Goal: Information Seeking & Learning: Learn about a topic

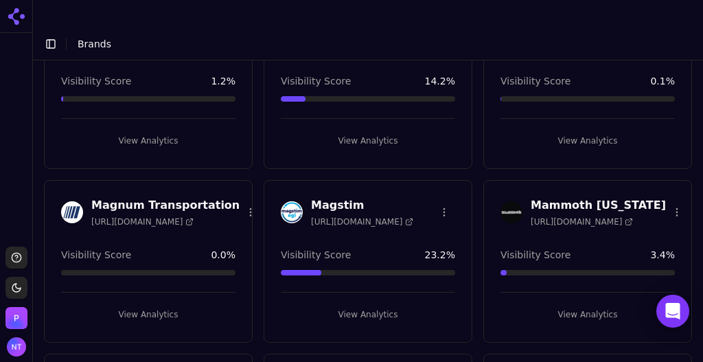
scroll to position [2405, 0]
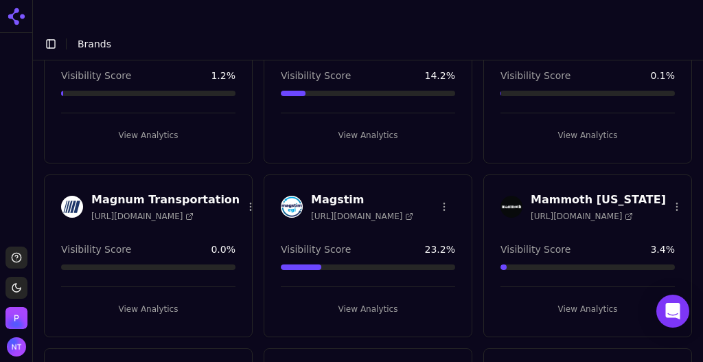
click at [376, 298] on button "View Analytics" at bounding box center [368, 309] width 174 height 22
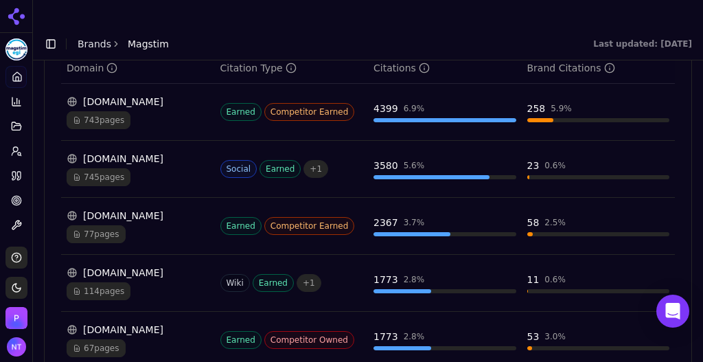
scroll to position [1585, 0]
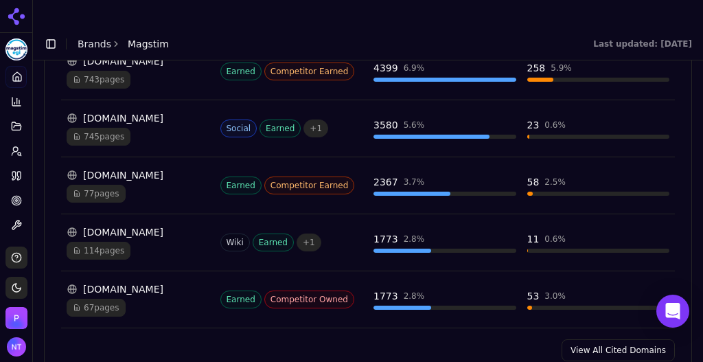
click at [632, 339] on link "View All Cited Domains" at bounding box center [617, 350] width 113 height 22
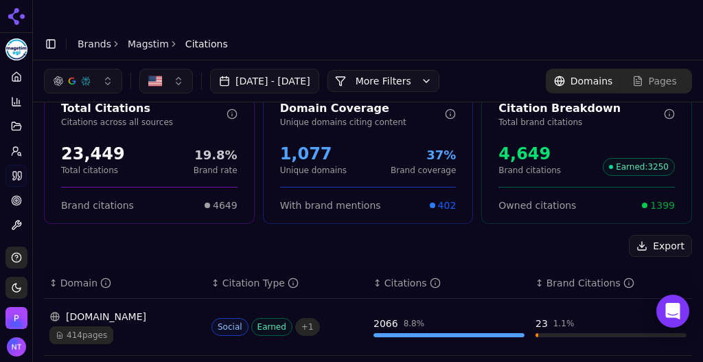
scroll to position [3, 0]
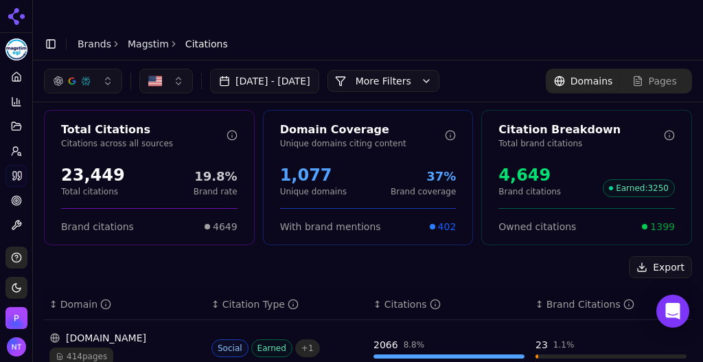
click at [413, 70] on button "More Filters" at bounding box center [383, 81] width 112 height 22
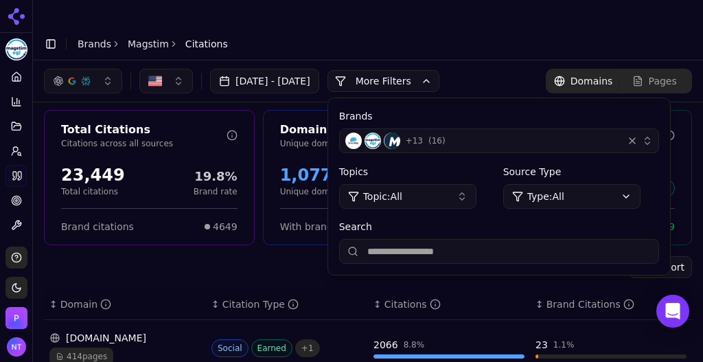
click at [546, 132] on div "+ 13 ( 16 )" at bounding box center [481, 140] width 272 height 16
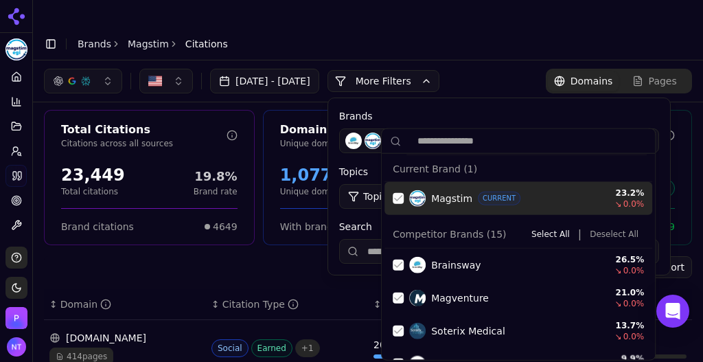
click at [602, 233] on button "Deselect All" at bounding box center [614, 234] width 60 height 16
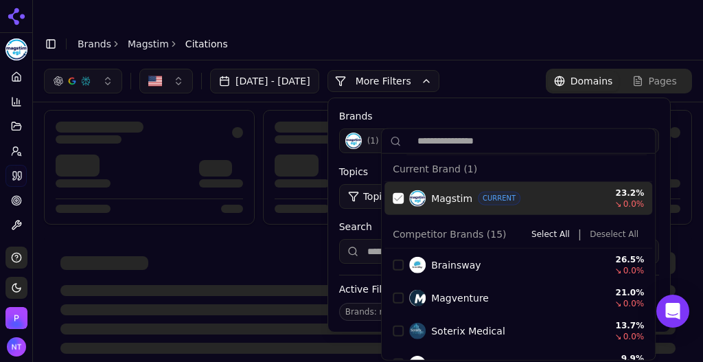
click at [393, 195] on div "Suggestions" at bounding box center [398, 198] width 11 height 11
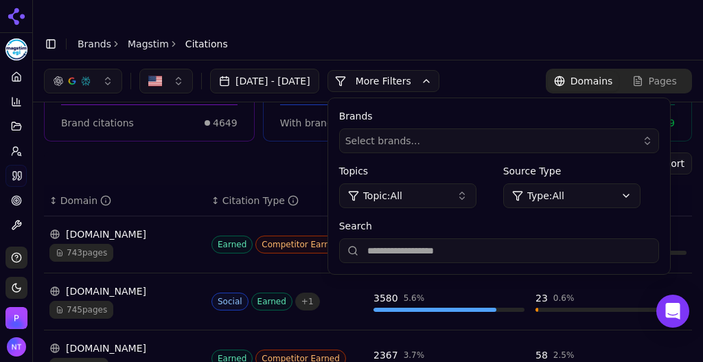
scroll to position [100, 0]
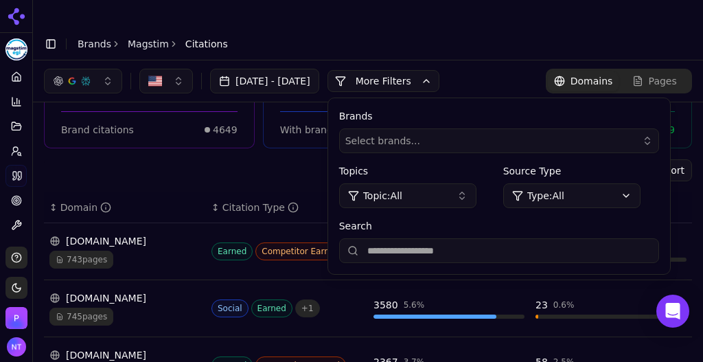
click at [439, 70] on button "More Filters" at bounding box center [383, 81] width 112 height 22
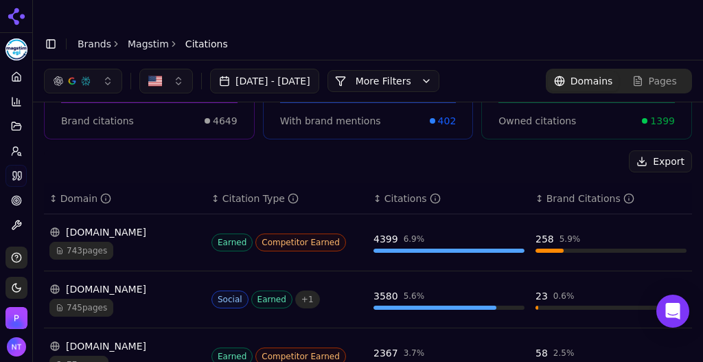
scroll to position [105, 0]
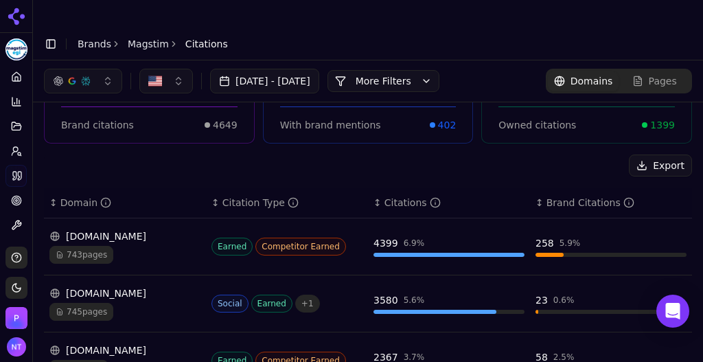
click at [133, 229] on div "[DOMAIN_NAME] 743 pages" at bounding box center [124, 246] width 151 height 34
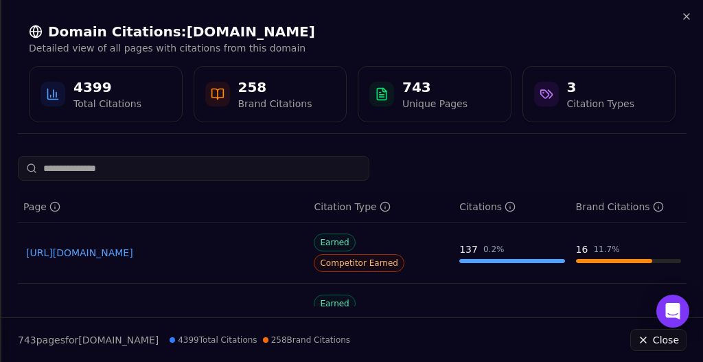
click at [205, 246] on link "[URL][DOMAIN_NAME]" at bounding box center [163, 253] width 274 height 14
click at [686, 12] on icon "button" at bounding box center [686, 16] width 11 height 11
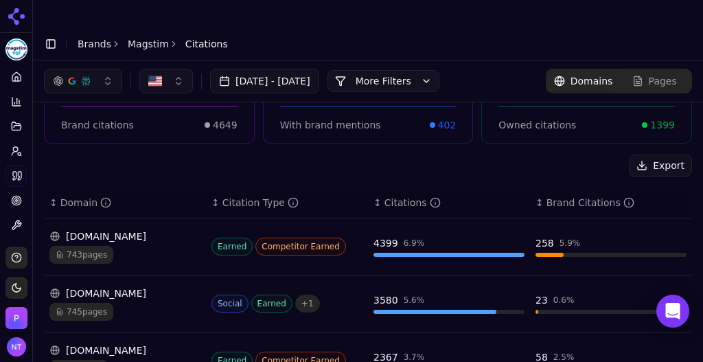
click at [95, 69] on button "button" at bounding box center [83, 81] width 78 height 25
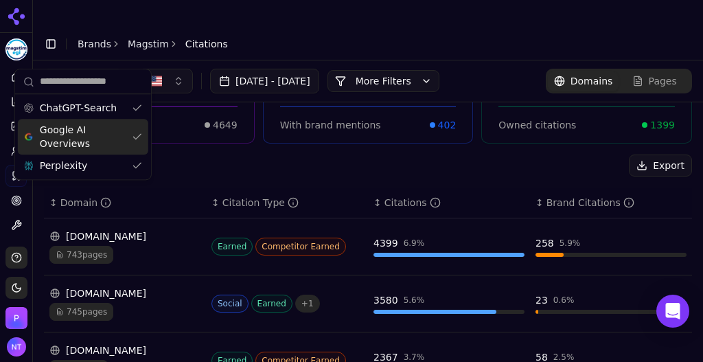
click at [101, 137] on span "Google AI Overviews" at bounding box center [83, 136] width 86 height 27
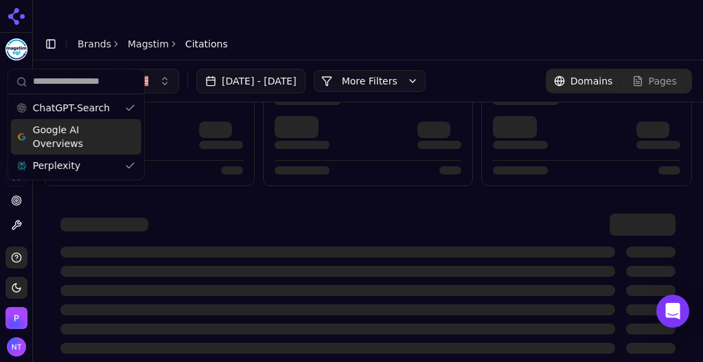
scroll to position [40, 0]
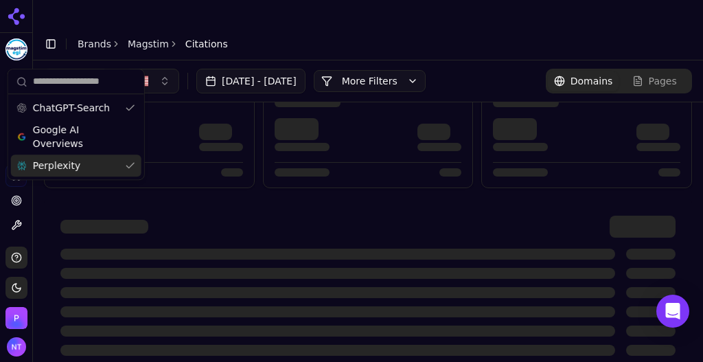
click at [102, 168] on div "Perplexity" at bounding box center [76, 165] width 130 height 22
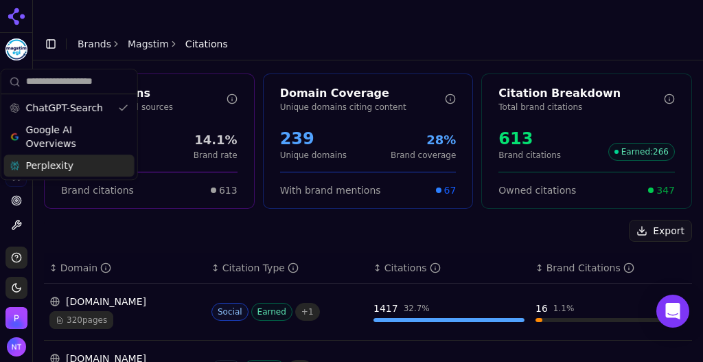
scroll to position [105, 0]
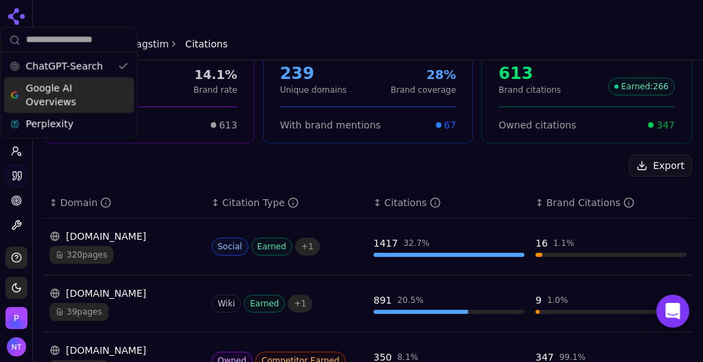
click at [109, 88] on span "Google AI Overviews" at bounding box center [69, 94] width 86 height 27
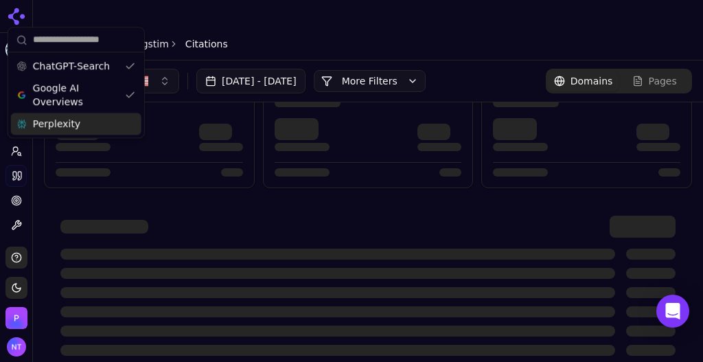
click at [96, 123] on div "Perplexity" at bounding box center [76, 124] width 130 height 22
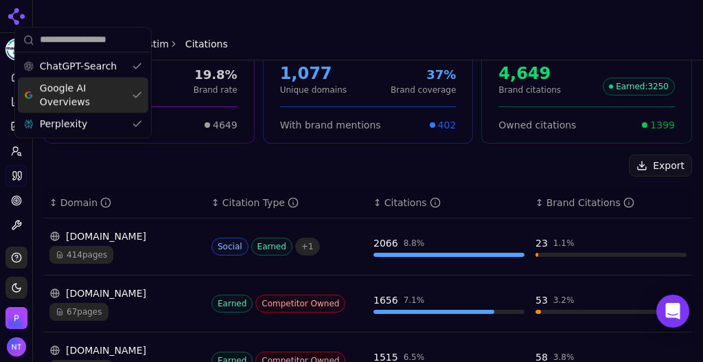
scroll to position [0, 0]
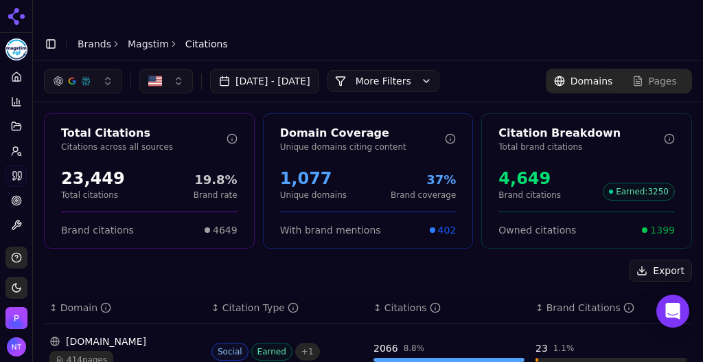
click at [426, 70] on button "More Filters" at bounding box center [383, 81] width 112 height 22
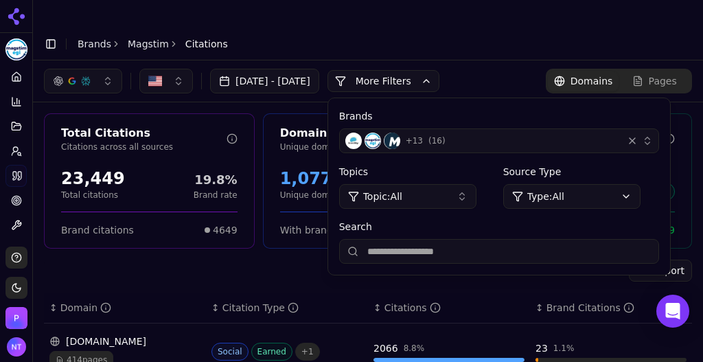
click at [458, 128] on button "+ 13 ( 16 )" at bounding box center [499, 140] width 320 height 25
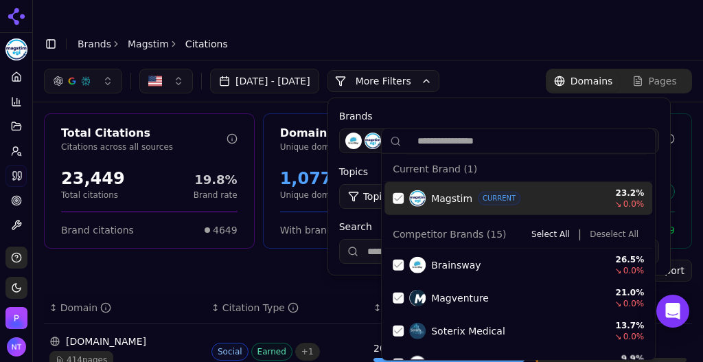
click at [402, 202] on div "Suggestions" at bounding box center [398, 198] width 11 height 11
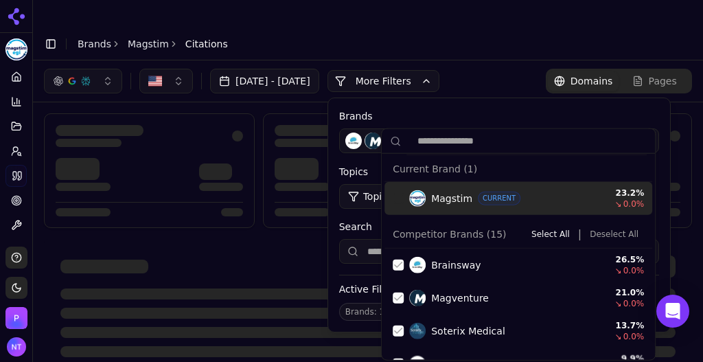
click at [600, 234] on button "Deselect All" at bounding box center [614, 234] width 60 height 16
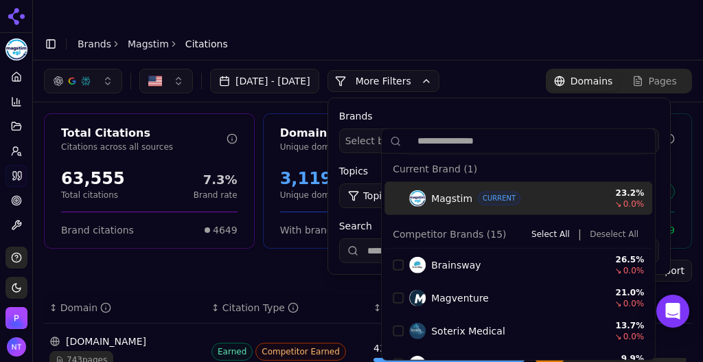
click at [333, 27] on header "Toggle Sidebar Brands Magstim Citations" at bounding box center [368, 43] width 670 height 33
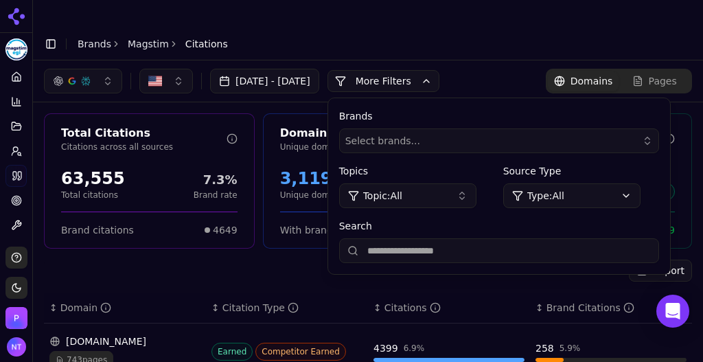
click at [80, 75] on div "button" at bounding box center [85, 80] width 11 height 11
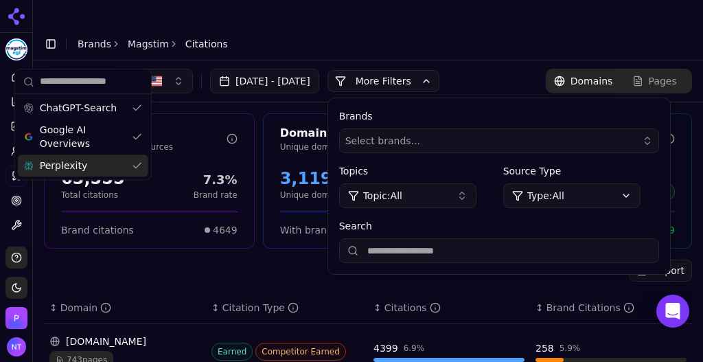
click at [75, 170] on span "Perplexity" at bounding box center [63, 166] width 47 height 14
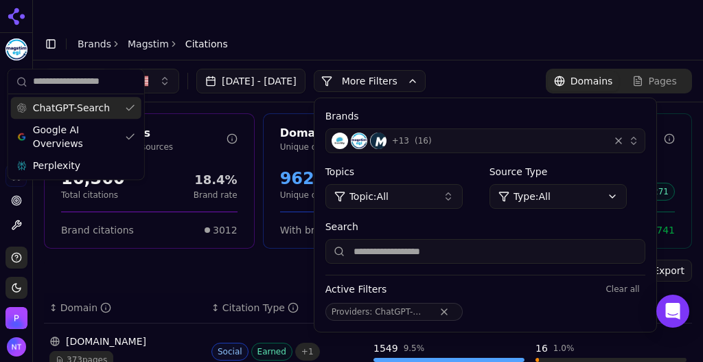
click at [101, 103] on div "ChatGPT-Search" at bounding box center [76, 108] width 130 height 22
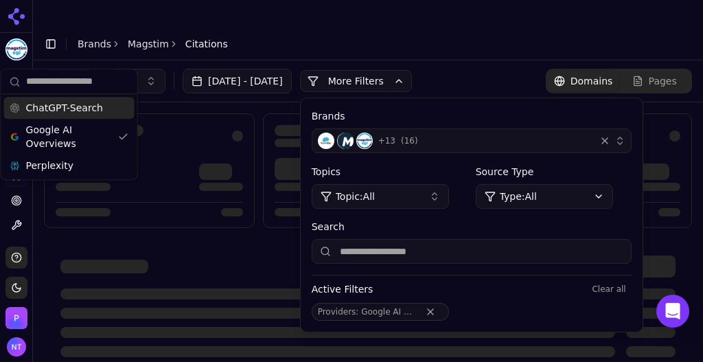
click at [485, 132] on div "+ 13 ( 16 )" at bounding box center [454, 140] width 272 height 16
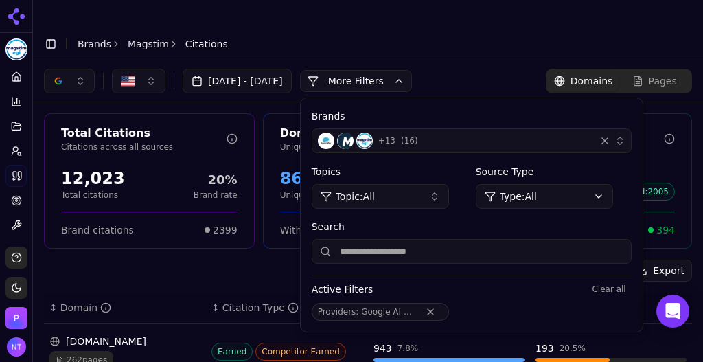
click at [76, 69] on button "button" at bounding box center [69, 81] width 51 height 25
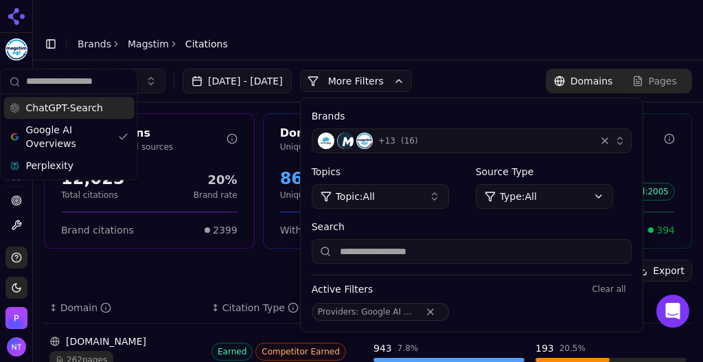
click at [78, 116] on div "ChatGPT-Search" at bounding box center [69, 108] width 130 height 22
click at [86, 107] on span "ChatGPT-Search" at bounding box center [64, 108] width 77 height 14
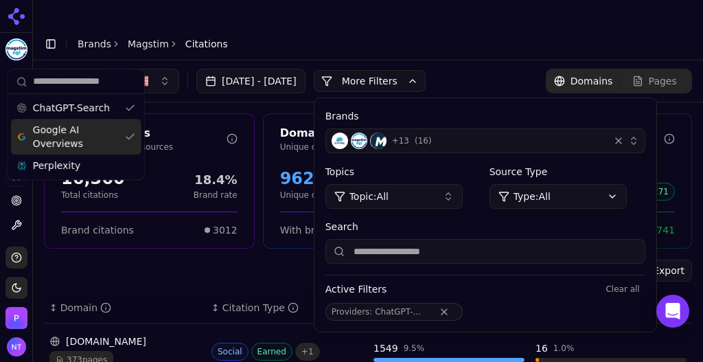
click at [89, 136] on span "Google AI Overviews" at bounding box center [76, 136] width 86 height 27
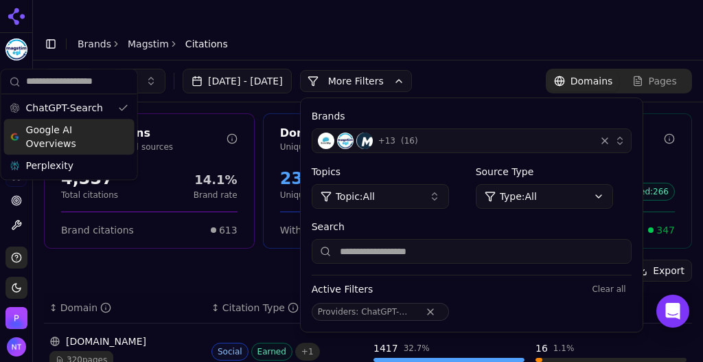
click at [463, 128] on button "+ 13 ( 16 )" at bounding box center [472, 140] width 320 height 25
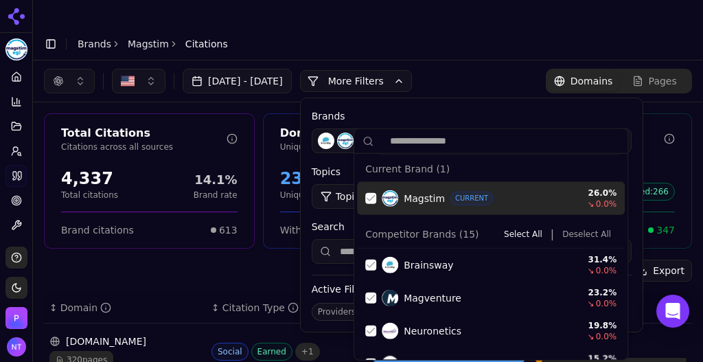
click at [370, 198] on div "Suggestions" at bounding box center [370, 198] width 11 height 11
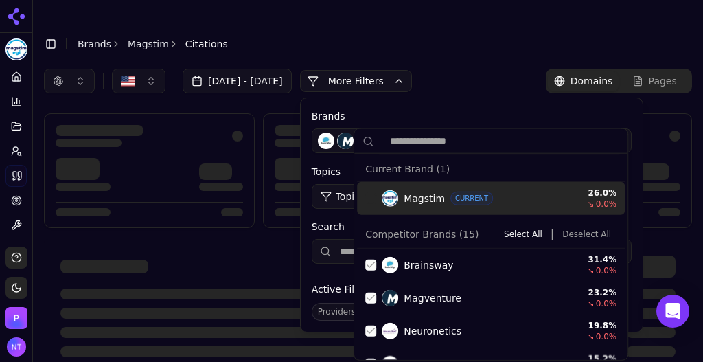
click at [570, 233] on button "Deselect All" at bounding box center [587, 234] width 60 height 16
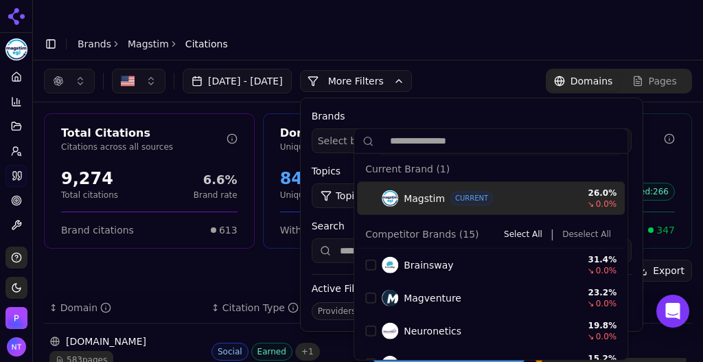
click at [485, 60] on div "[DATE] - [DATE] More More Filters Brands Select brands... Topics Topic: All Sou…" at bounding box center [368, 80] width 670 height 41
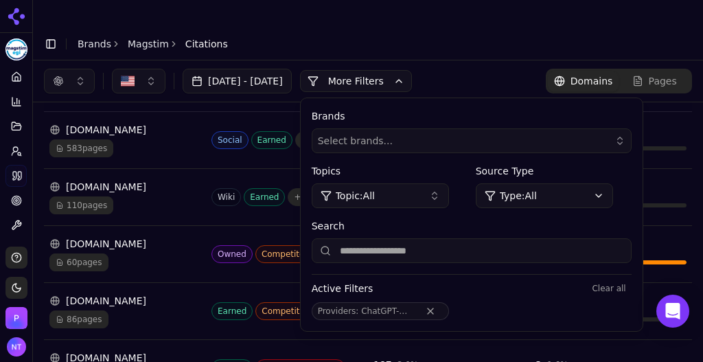
scroll to position [109, 0]
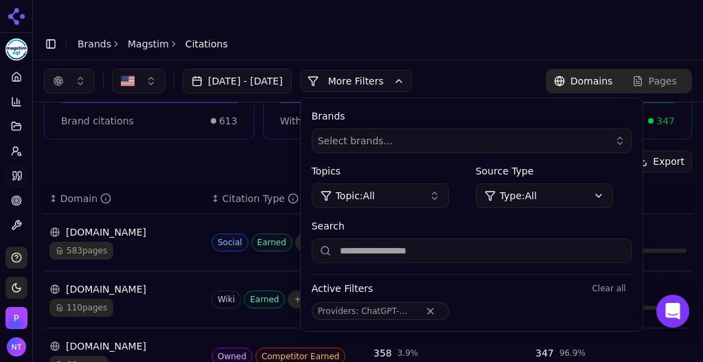
click at [412, 70] on button "More Filters" at bounding box center [356, 81] width 112 height 22
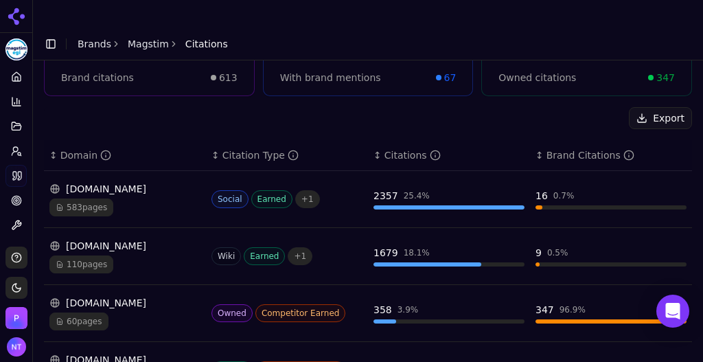
scroll to position [164, 0]
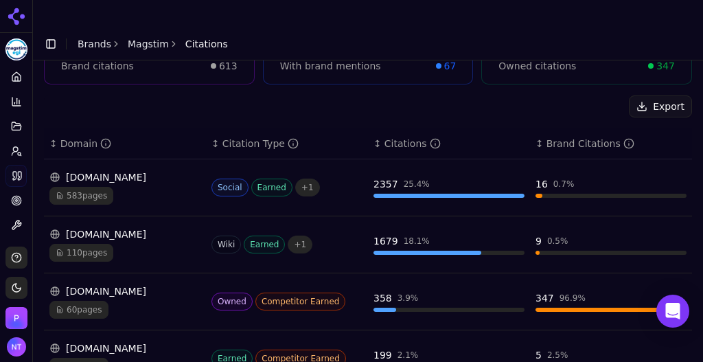
click at [172, 301] on div "60 pages" at bounding box center [124, 310] width 151 height 18
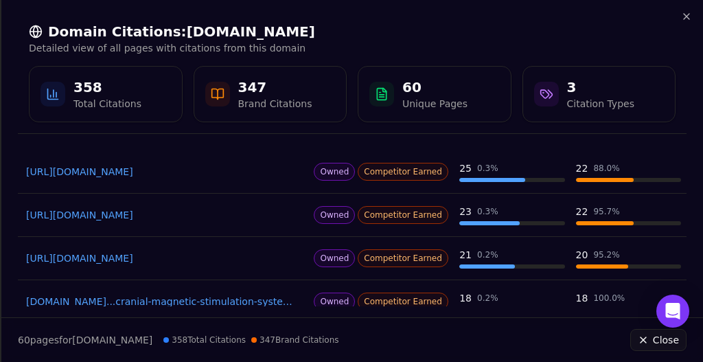
scroll to position [0, 0]
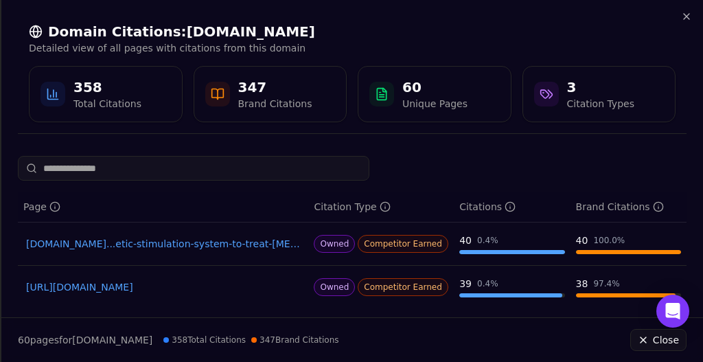
click at [217, 239] on link "[DOMAIN_NAME]...etic-stimulation-system-to-treat-[MEDICAL_DATA]-ocd-anxious-[ME…" at bounding box center [163, 244] width 274 height 14
click at [682, 21] on icon "button" at bounding box center [686, 16] width 11 height 11
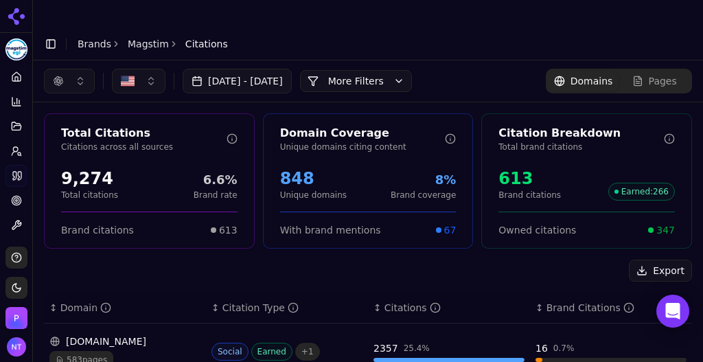
click at [393, 70] on button "More Filters" at bounding box center [356, 81] width 112 height 22
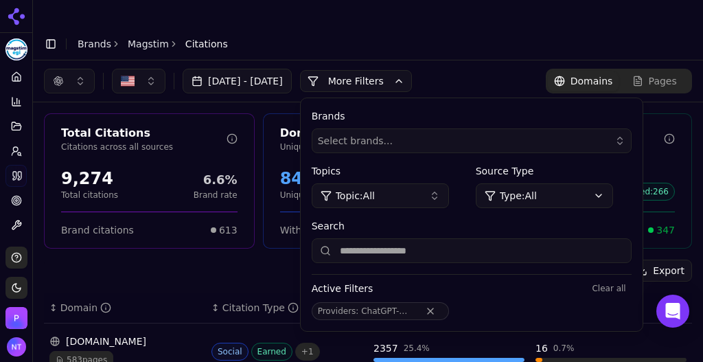
click at [439, 238] on input "Search" at bounding box center [472, 250] width 320 height 25
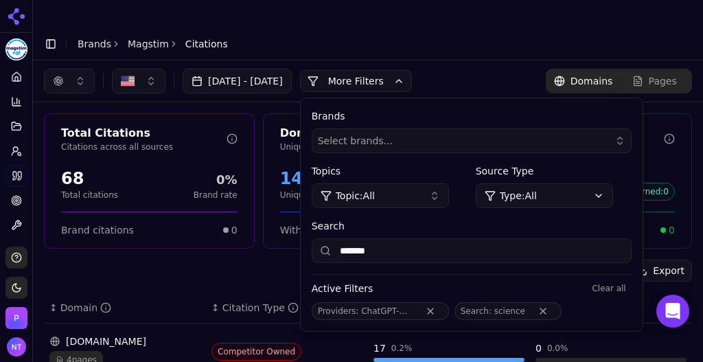
scroll to position [141, 0]
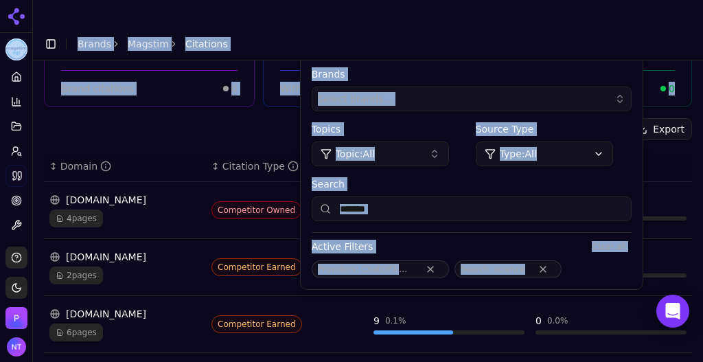
drag, startPoint x: 702, startPoint y: 139, endPoint x: 702, endPoint y: 54, distance: 85.8
click at [702, 54] on body "Magstim Platform Home Competition Topics Prompts Citations Optimize Toolbox Sup…" at bounding box center [351, 194] width 703 height 389
click at [430, 196] on input "*******" at bounding box center [472, 208] width 320 height 25
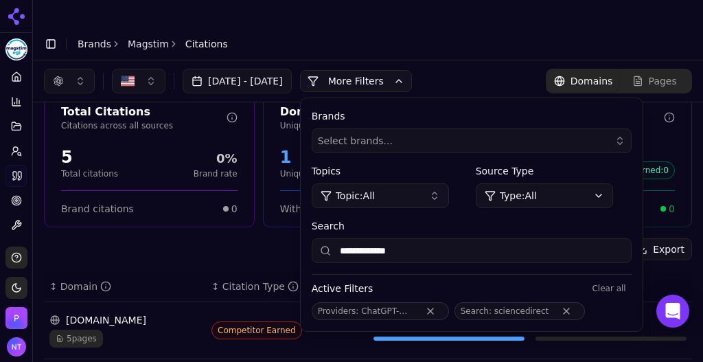
scroll to position [18, 0]
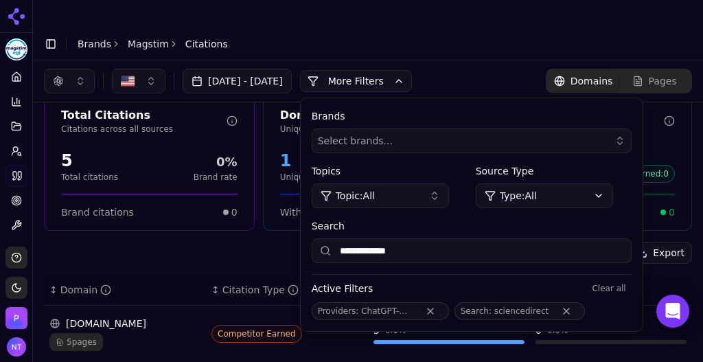
type input "**********"
click at [568, 27] on header "Toggle Sidebar Brands Magstim Citations" at bounding box center [368, 43] width 670 height 33
click at [412, 70] on button "More Filters" at bounding box center [356, 81] width 112 height 22
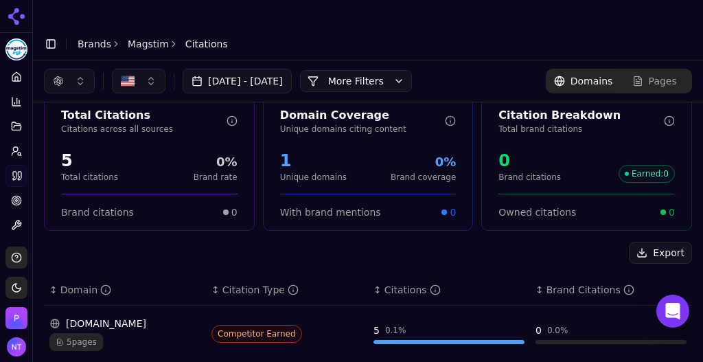
click at [390, 70] on button "More Filters" at bounding box center [356, 81] width 112 height 22
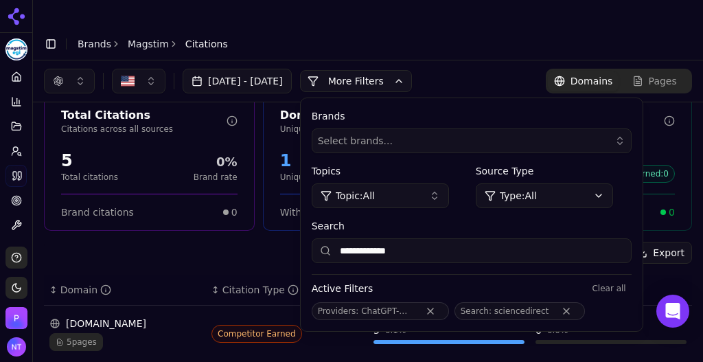
click at [150, 333] on div "5 pages" at bounding box center [124, 342] width 151 height 18
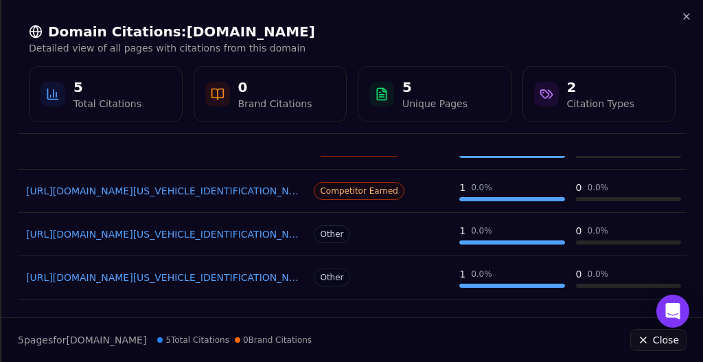
scroll to position [21, 0]
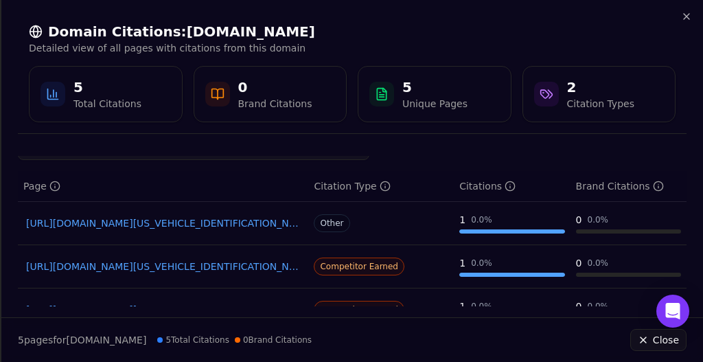
click at [272, 269] on link "[URL][DOMAIN_NAME][US_VEHICLE_IDENTIFICATION_NUMBER]" at bounding box center [163, 266] width 274 height 14
click at [685, 21] on icon "button" at bounding box center [686, 16] width 11 height 11
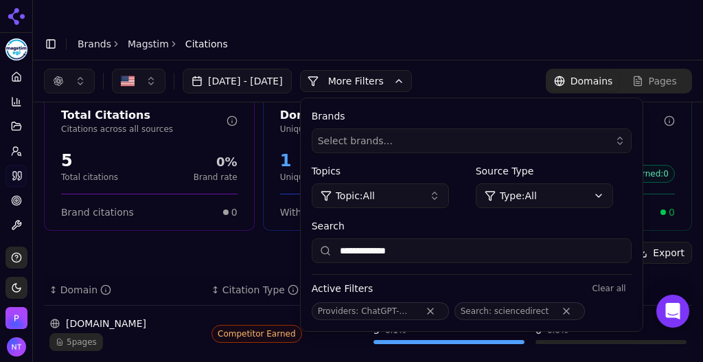
click at [54, 69] on button "button" at bounding box center [69, 81] width 51 height 25
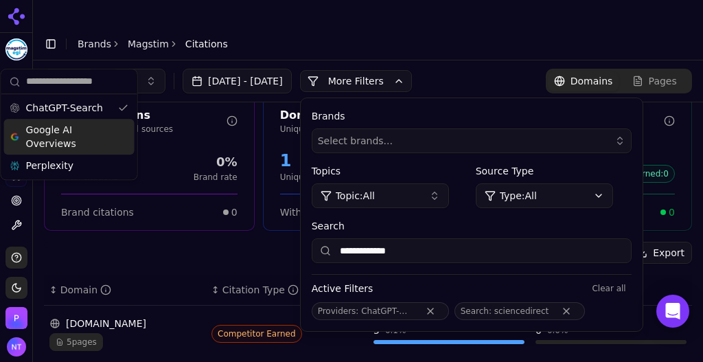
click at [60, 139] on span "Google AI Overviews" at bounding box center [69, 136] width 86 height 27
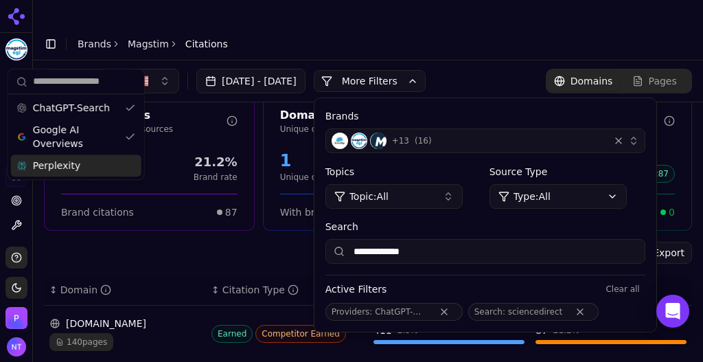
click at [69, 168] on span "Perplexity" at bounding box center [56, 166] width 47 height 14
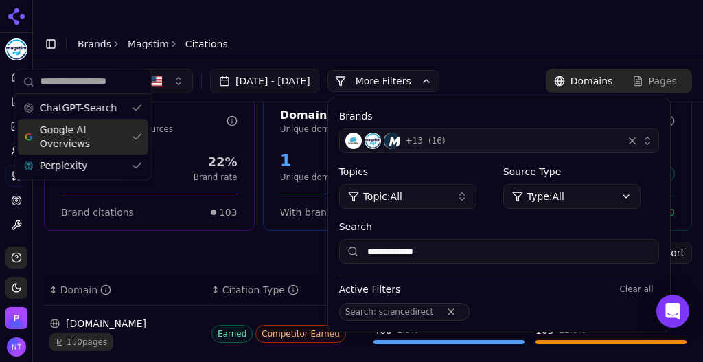
click at [329, 27] on header "Toggle Sidebar Brands Magstim Citations" at bounding box center [368, 43] width 670 height 33
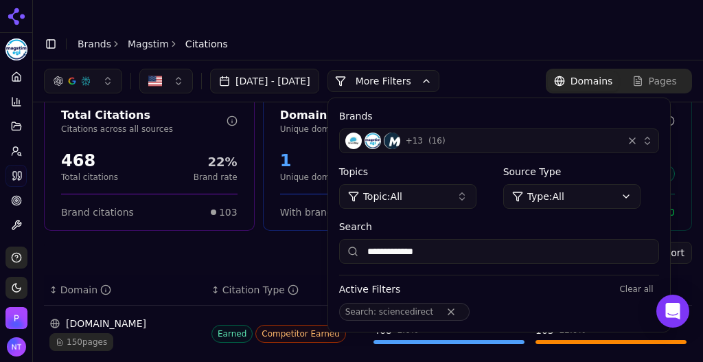
click at [508, 132] on div "+ 13 ( 16 )" at bounding box center [481, 140] width 272 height 16
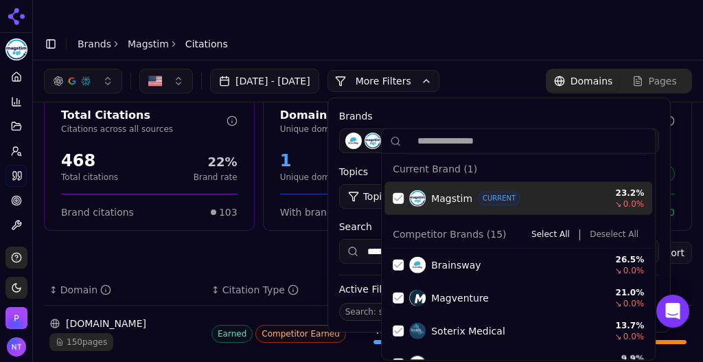
click at [398, 196] on div "Suggestions" at bounding box center [398, 198] width 11 height 11
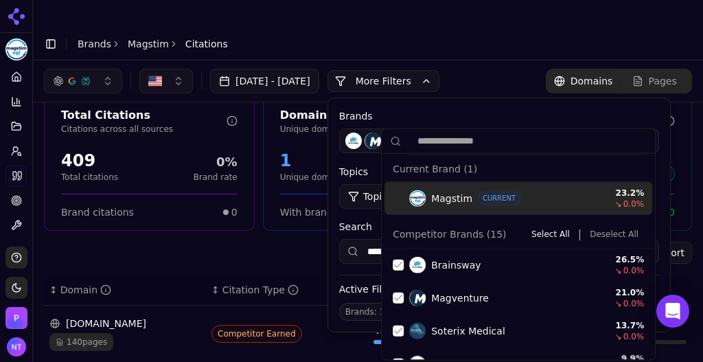
click at [604, 235] on button "Deselect All" at bounding box center [614, 234] width 60 height 16
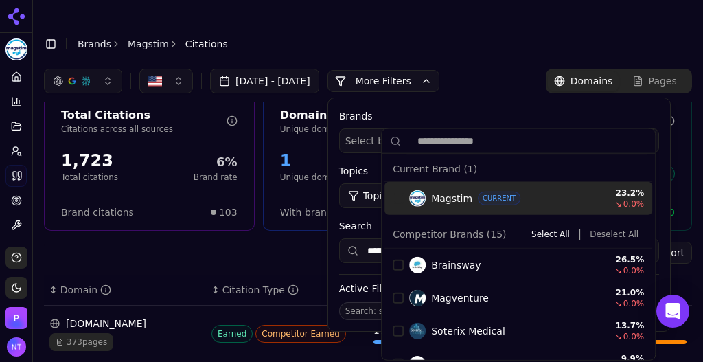
click at [658, 109] on label "Brands" at bounding box center [499, 116] width 320 height 14
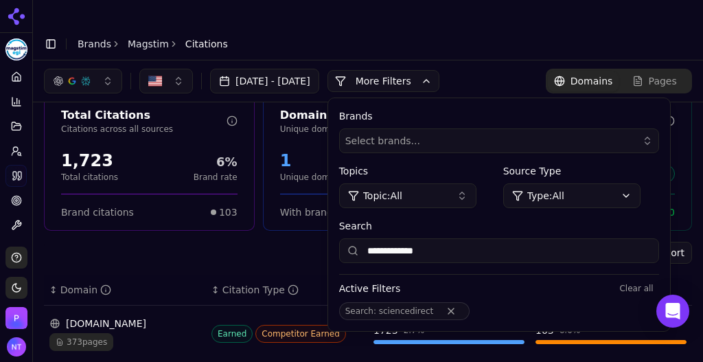
click at [430, 70] on button "More Filters" at bounding box center [383, 81] width 112 height 22
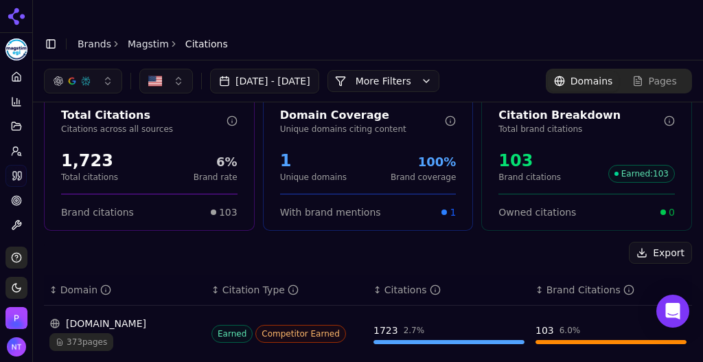
click at [78, 69] on button "button" at bounding box center [83, 81] width 78 height 25
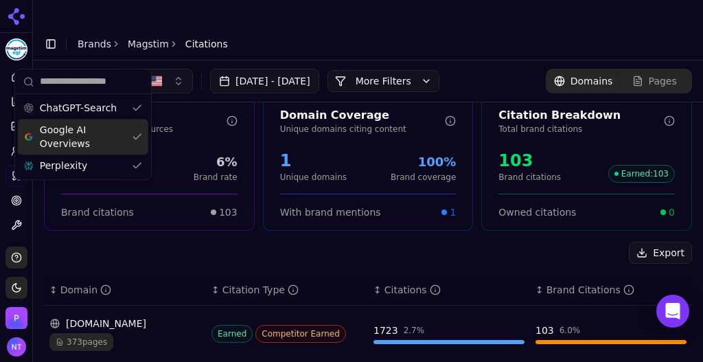
click at [85, 121] on div "Google AI Overviews" at bounding box center [83, 137] width 130 height 36
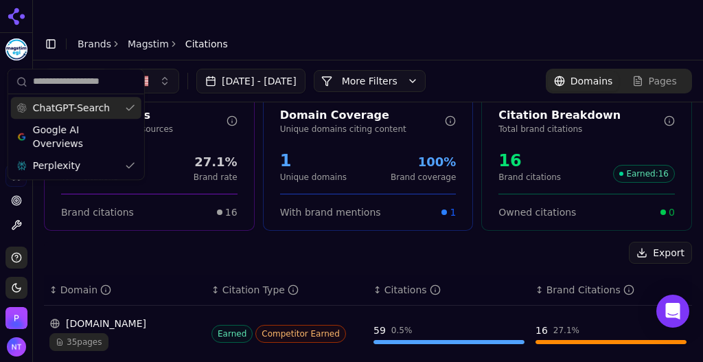
click at [84, 108] on span "ChatGPT-Search" at bounding box center [71, 108] width 77 height 14
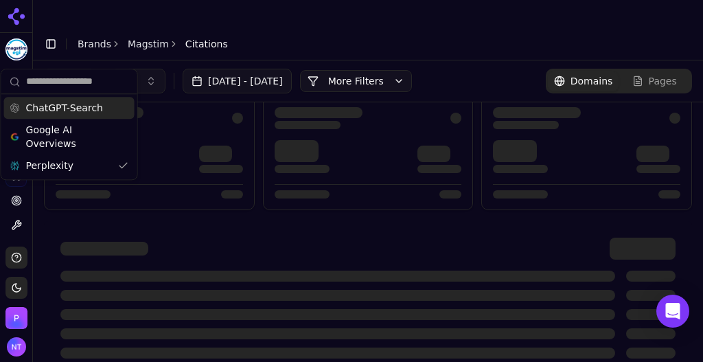
click at [399, 70] on button "More Filters" at bounding box center [356, 81] width 112 height 22
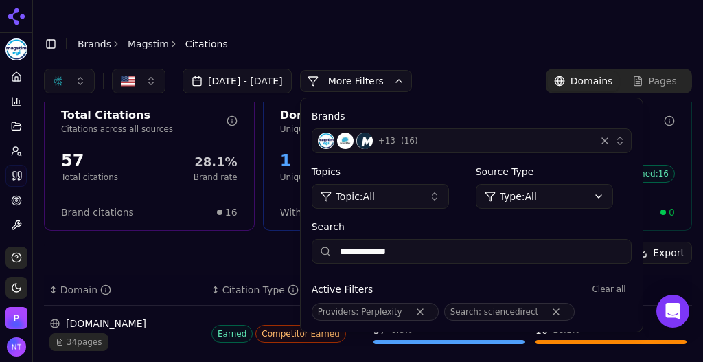
scroll to position [0, 0]
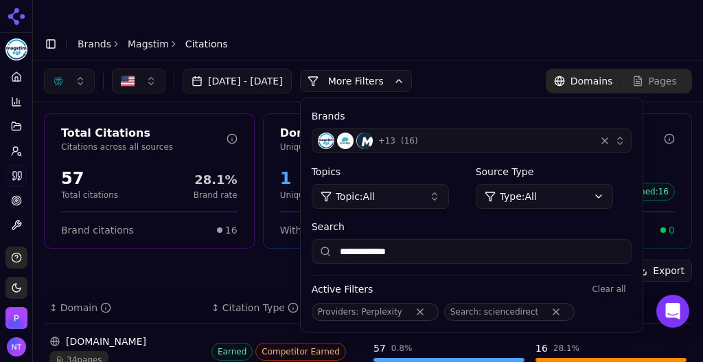
click at [484, 132] on div "+ 13 ( 16 )" at bounding box center [454, 140] width 272 height 16
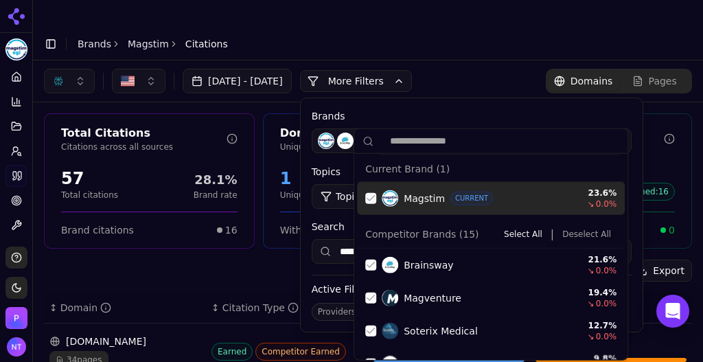
click at [367, 202] on div "Suggestions" at bounding box center [370, 198] width 11 height 11
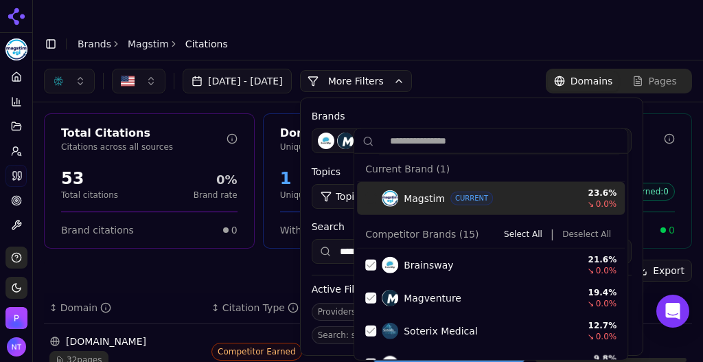
click at [571, 236] on button "Deselect All" at bounding box center [587, 234] width 60 height 16
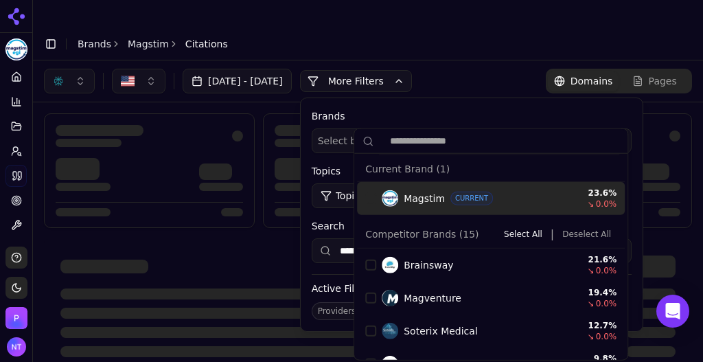
click at [526, 109] on label "Brands" at bounding box center [472, 116] width 320 height 14
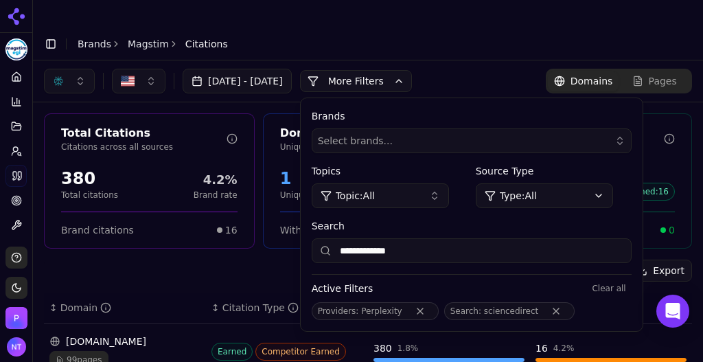
click at [407, 70] on button "More Filters" at bounding box center [356, 81] width 112 height 22
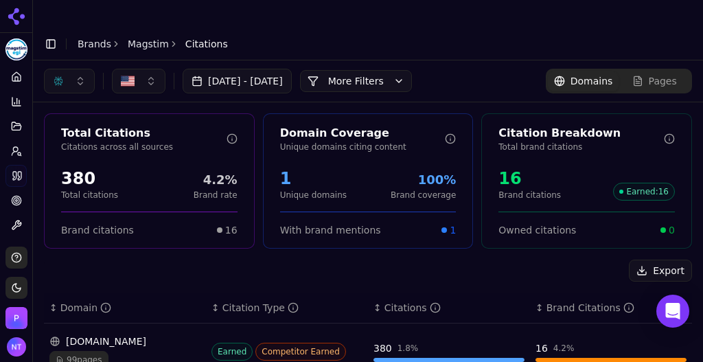
drag, startPoint x: 678, startPoint y: 104, endPoint x: 661, endPoint y: 95, distance: 19.7
click at [399, 70] on button "More Filters" at bounding box center [356, 81] width 112 height 22
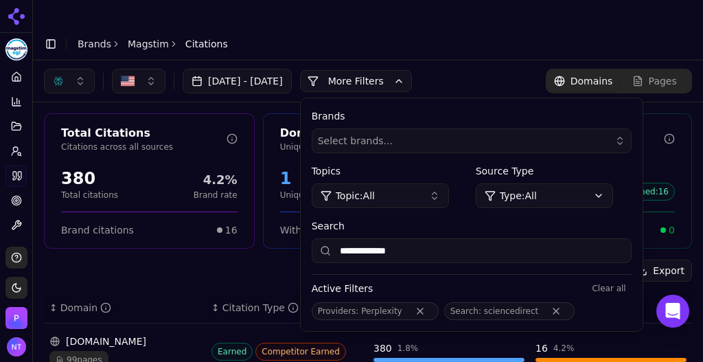
click at [418, 238] on input "**********" at bounding box center [472, 250] width 320 height 25
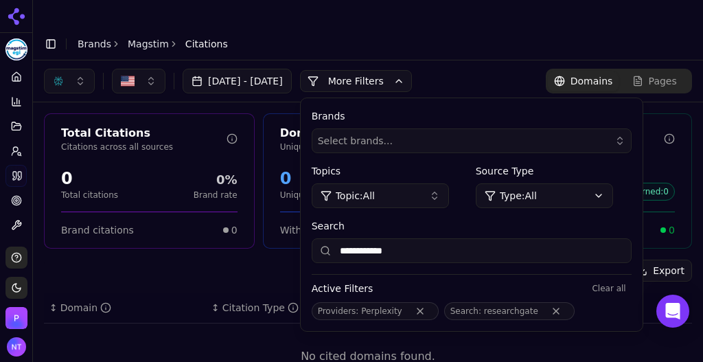
type input "**********"
click at [74, 69] on button "button" at bounding box center [69, 81] width 51 height 25
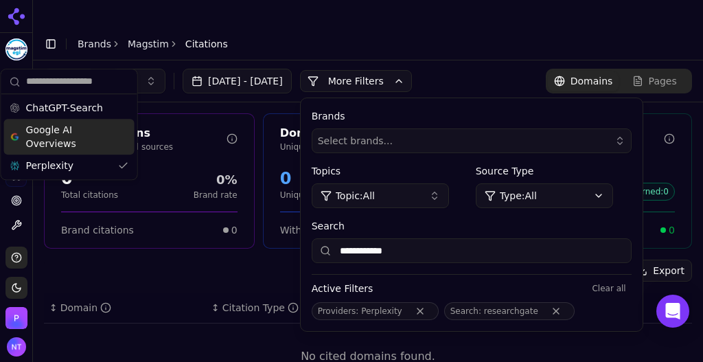
click at [78, 135] on span "Google AI Overviews" at bounding box center [69, 136] width 86 height 27
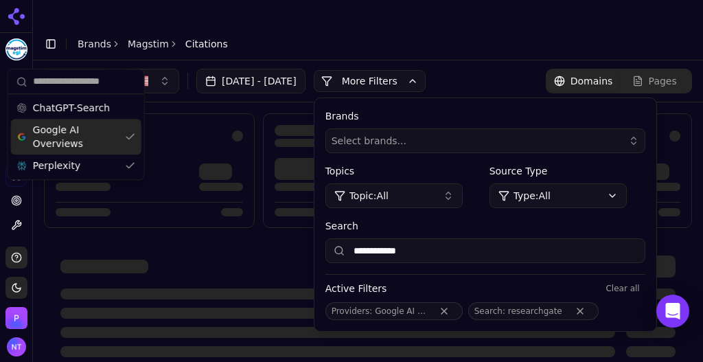
click at [78, 135] on span "Google AI Overviews" at bounding box center [76, 136] width 86 height 27
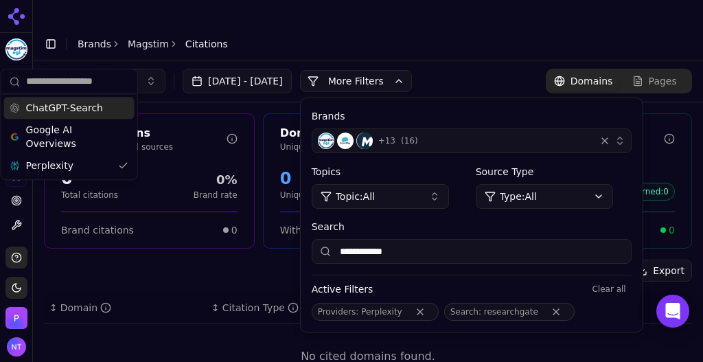
click at [86, 116] on div "ChatGPT-Search" at bounding box center [69, 108] width 130 height 22
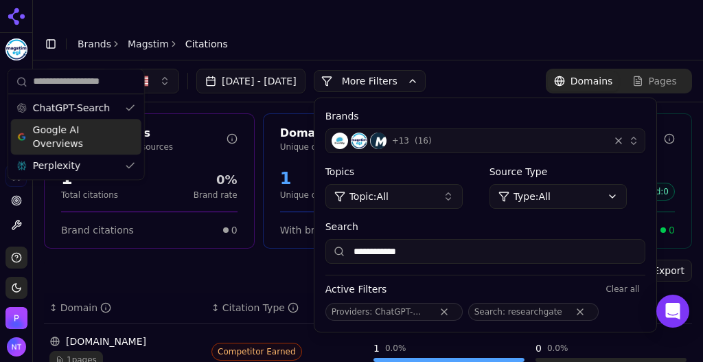
click at [86, 129] on span "Google AI Overviews" at bounding box center [76, 136] width 86 height 27
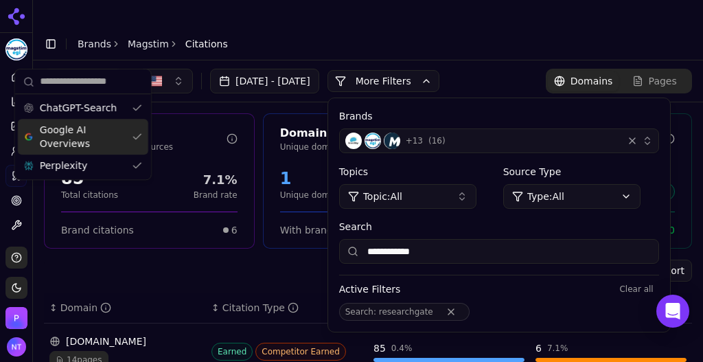
click at [439, 70] on button "More Filters" at bounding box center [383, 81] width 112 height 22
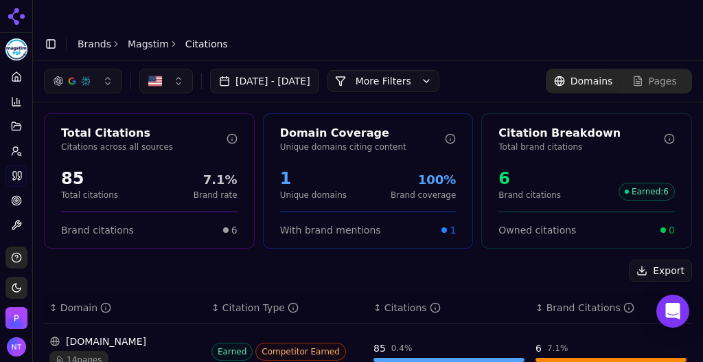
click at [439, 70] on button "More Filters" at bounding box center [383, 81] width 112 height 22
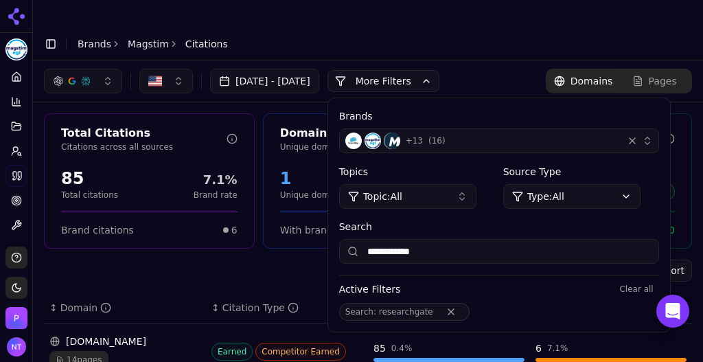
click at [463, 306] on button "Remove Search filter" at bounding box center [451, 311] width 25 height 11
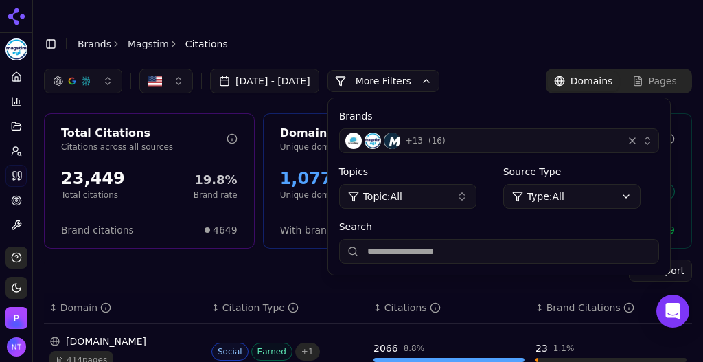
click at [490, 132] on div "+ 13 ( 16 )" at bounding box center [481, 140] width 272 height 16
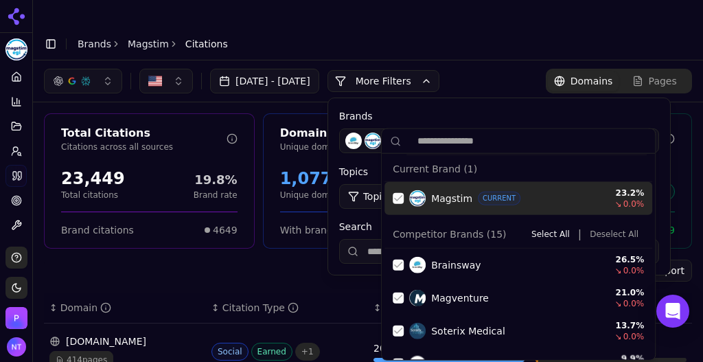
click at [401, 200] on div "Suggestions" at bounding box center [398, 198] width 11 height 11
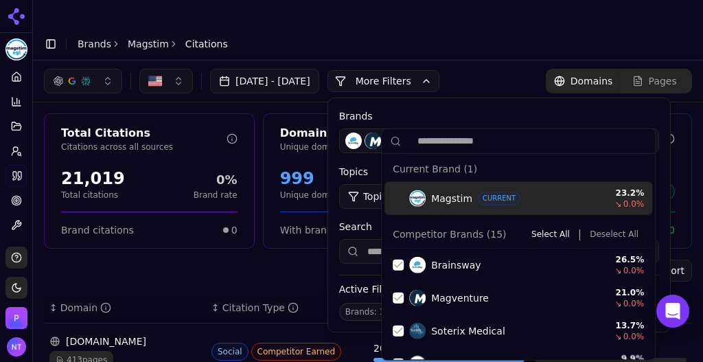
click at [599, 233] on button "Deselect All" at bounding box center [614, 234] width 60 height 16
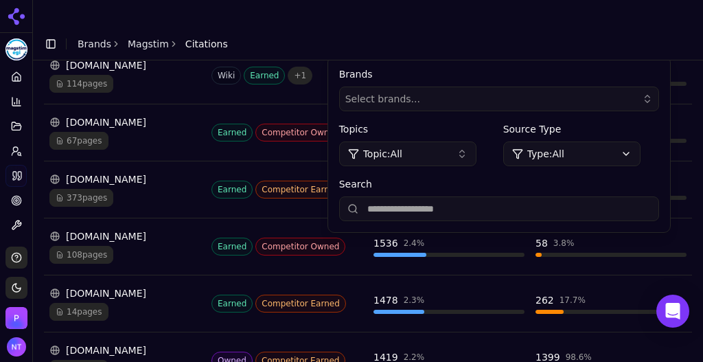
scroll to position [483, 0]
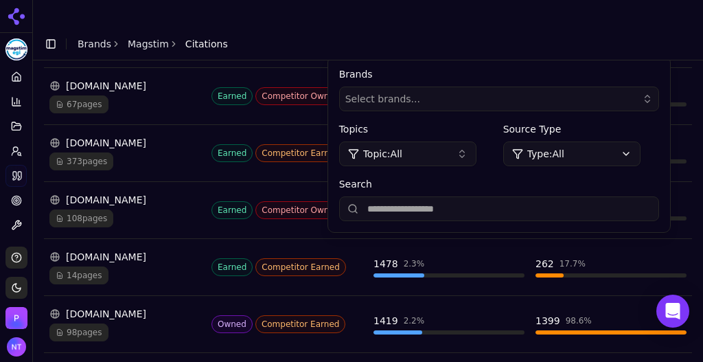
click at [435, 56] on div "Brands Select brands... Topics Topic: All Source Type Type: All Search" at bounding box center [499, 144] width 342 height 176
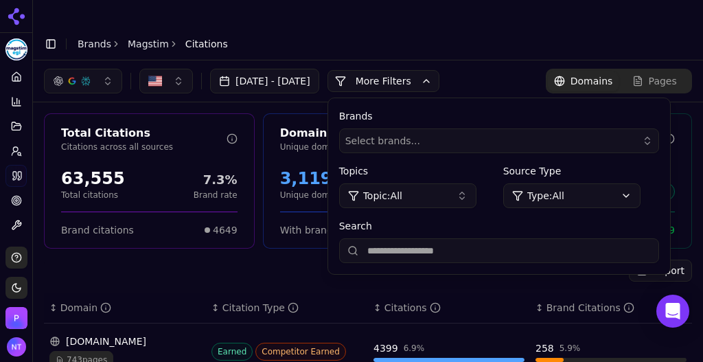
scroll to position [2, 0]
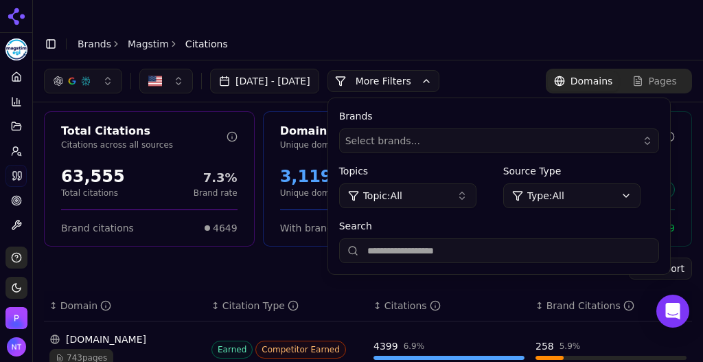
click at [439, 70] on button "More Filters" at bounding box center [383, 81] width 112 height 22
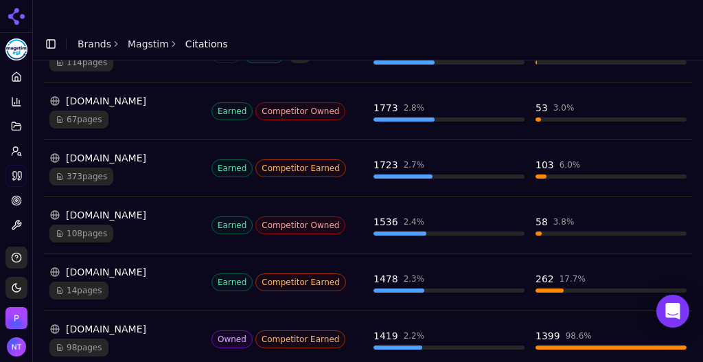
scroll to position [471, 0]
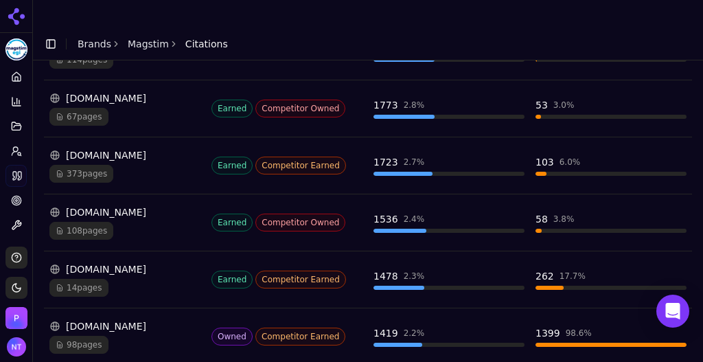
click at [568, 32] on header "Toggle Sidebar Brands Magstim Citations" at bounding box center [368, 43] width 670 height 33
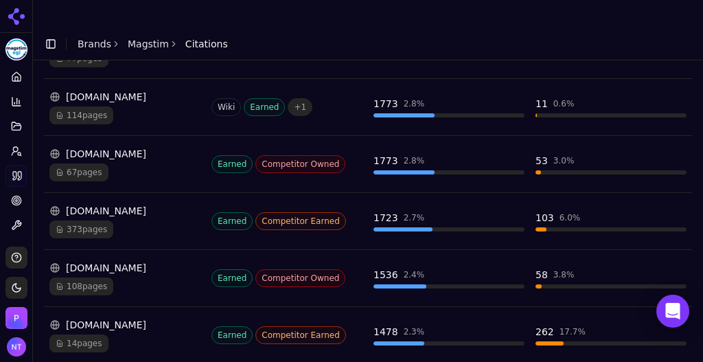
scroll to position [421, 0]
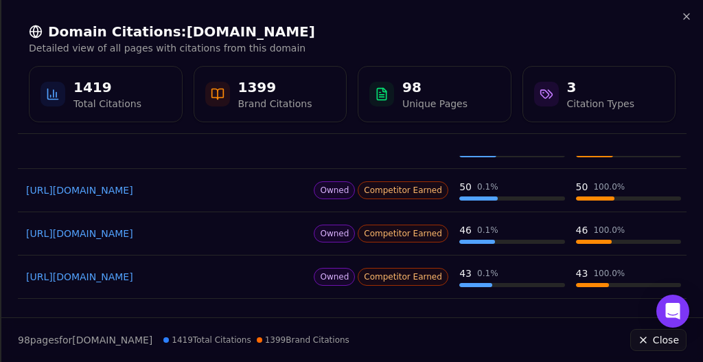
scroll to position [0, 0]
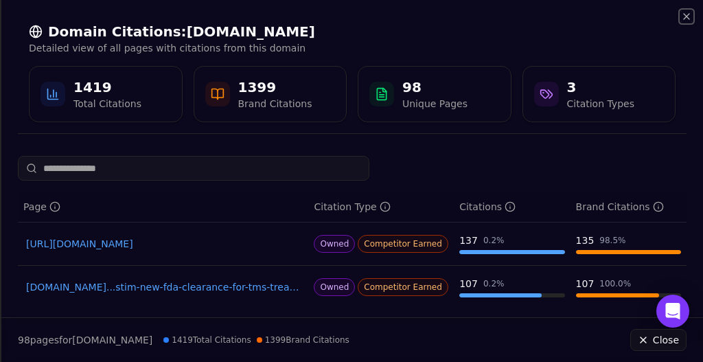
click at [688, 21] on icon "button" at bounding box center [686, 16] width 11 height 11
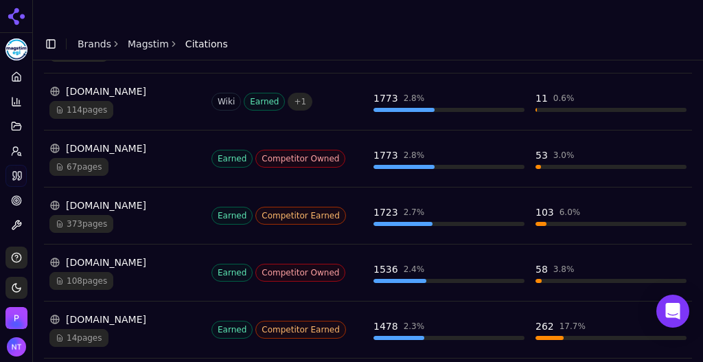
scroll to position [506, 0]
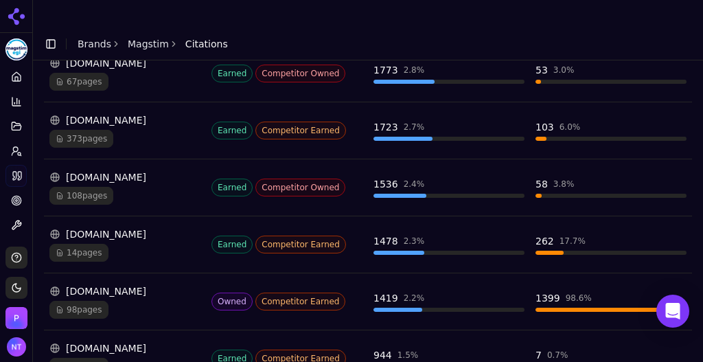
click at [108, 301] on div "98 pages" at bounding box center [124, 310] width 151 height 18
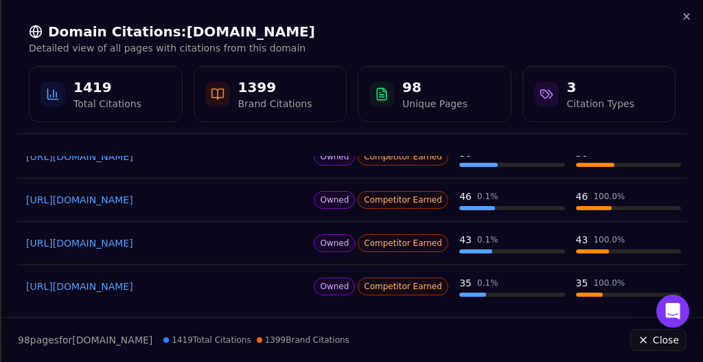
scroll to position [387, 0]
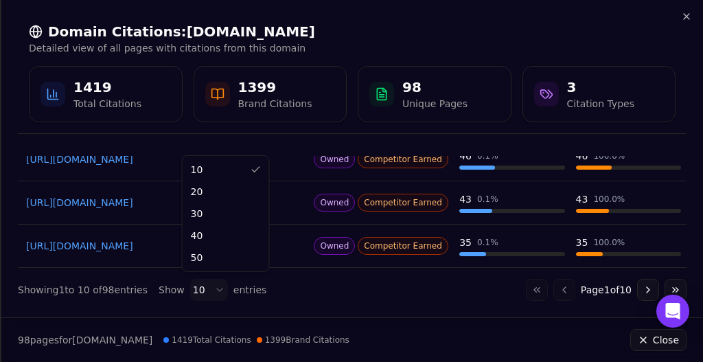
click at [190, 295] on body "Magstim Platform Home Competition Topics Prompts Citations Optimize Toolbox Sup…" at bounding box center [351, 194] width 703 height 389
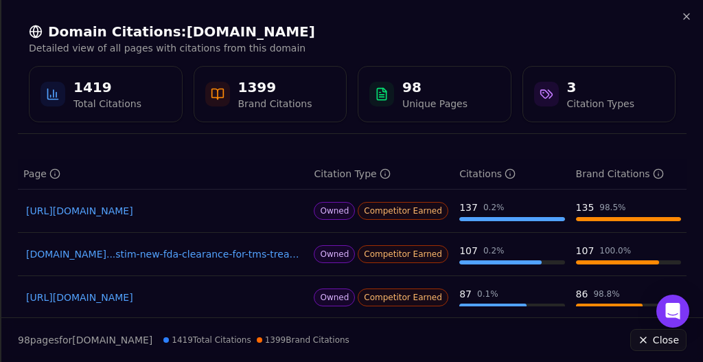
scroll to position [39, 0]
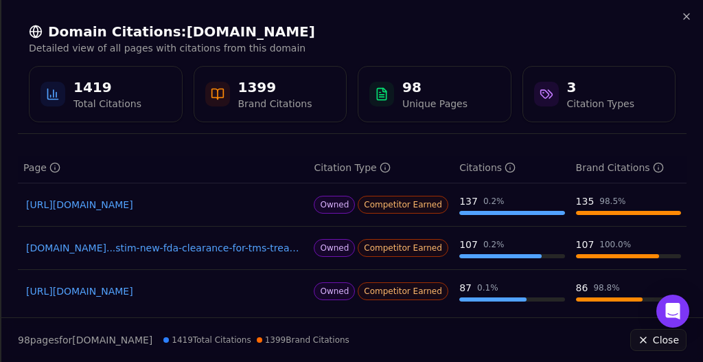
click at [176, 249] on link "[DOMAIN_NAME]...stim-new-fda-clearance-for-tms-treatment-in-us-adolescent-patie…" at bounding box center [163, 248] width 274 height 14
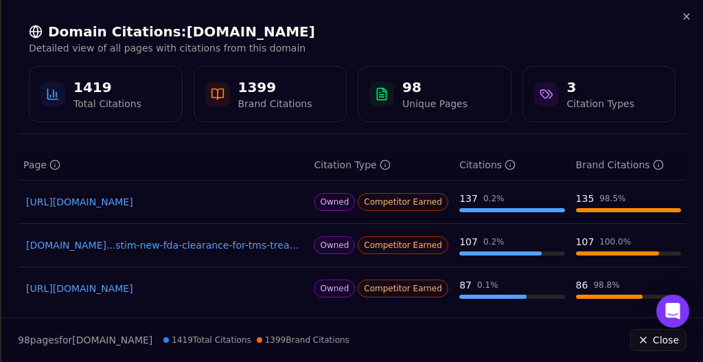
scroll to position [12, 0]
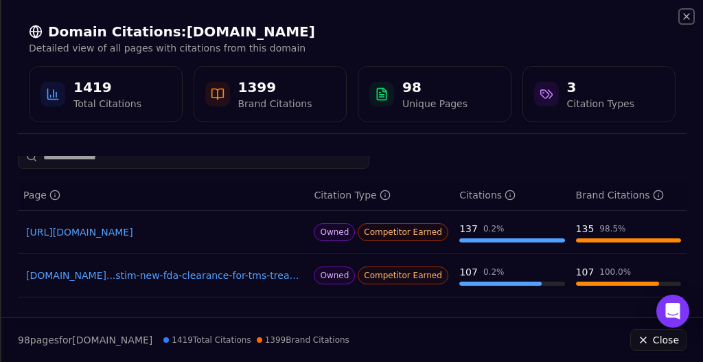
click at [686, 19] on icon "button" at bounding box center [686, 16] width 11 height 11
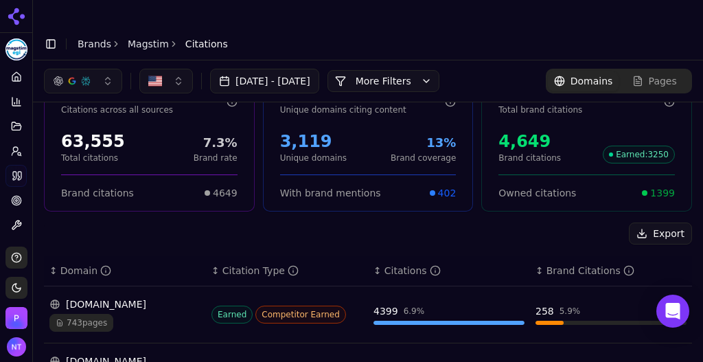
scroll to position [45, 0]
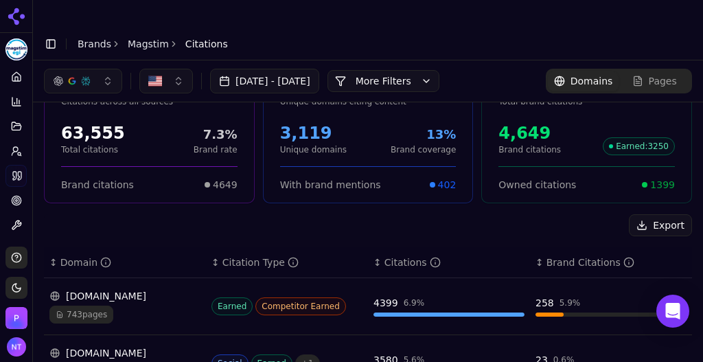
click at [139, 37] on link "Magstim" at bounding box center [148, 44] width 41 height 14
